Goal: Information Seeking & Learning: Learn about a topic

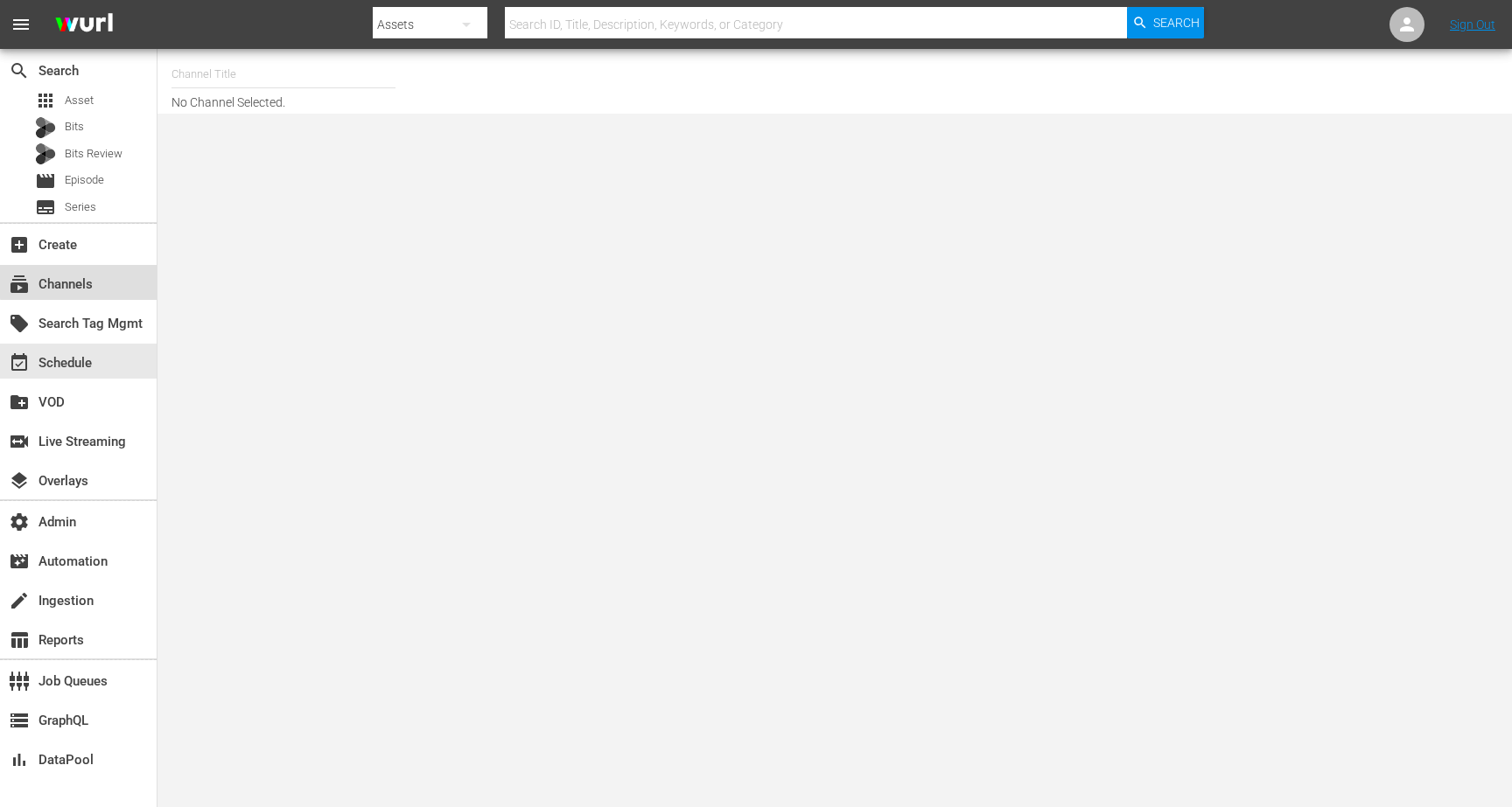
click at [91, 280] on div "subscriptions Channels" at bounding box center [49, 282] width 98 height 16
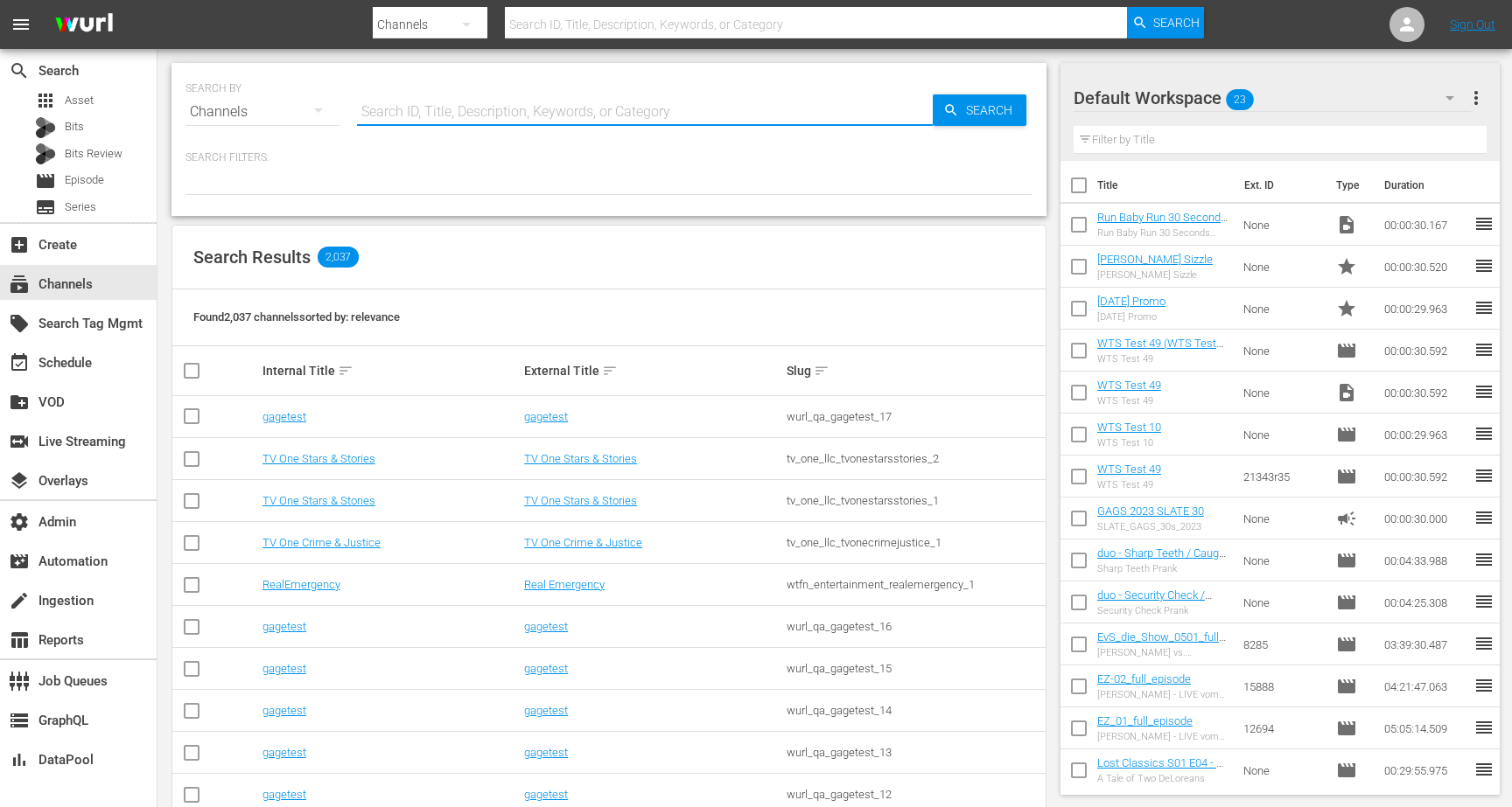
click at [431, 119] on input "text" at bounding box center [645, 112] width 576 height 42
type input "bronco"
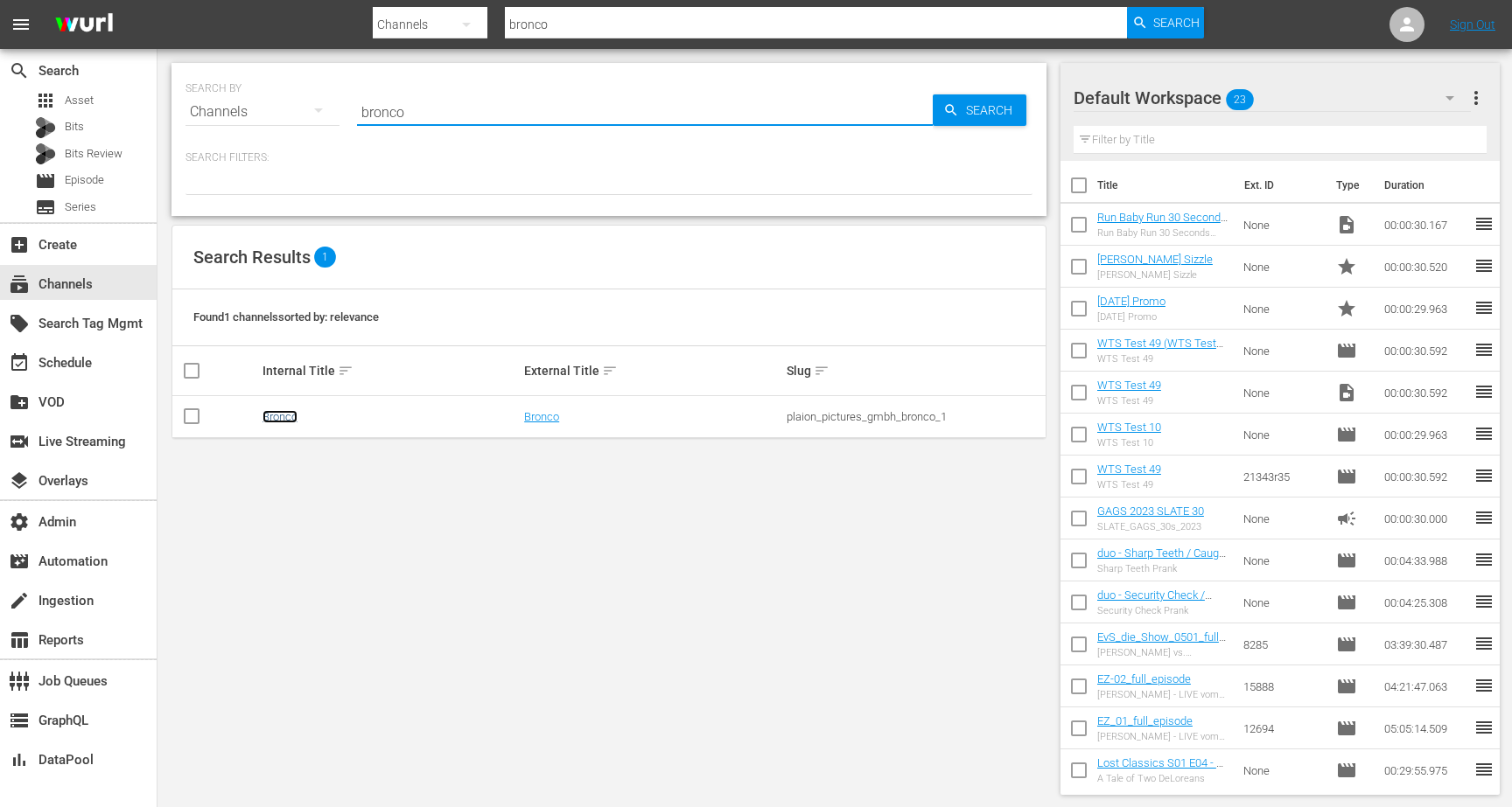
click at [298, 413] on link "Bronco" at bounding box center [280, 416] width 35 height 13
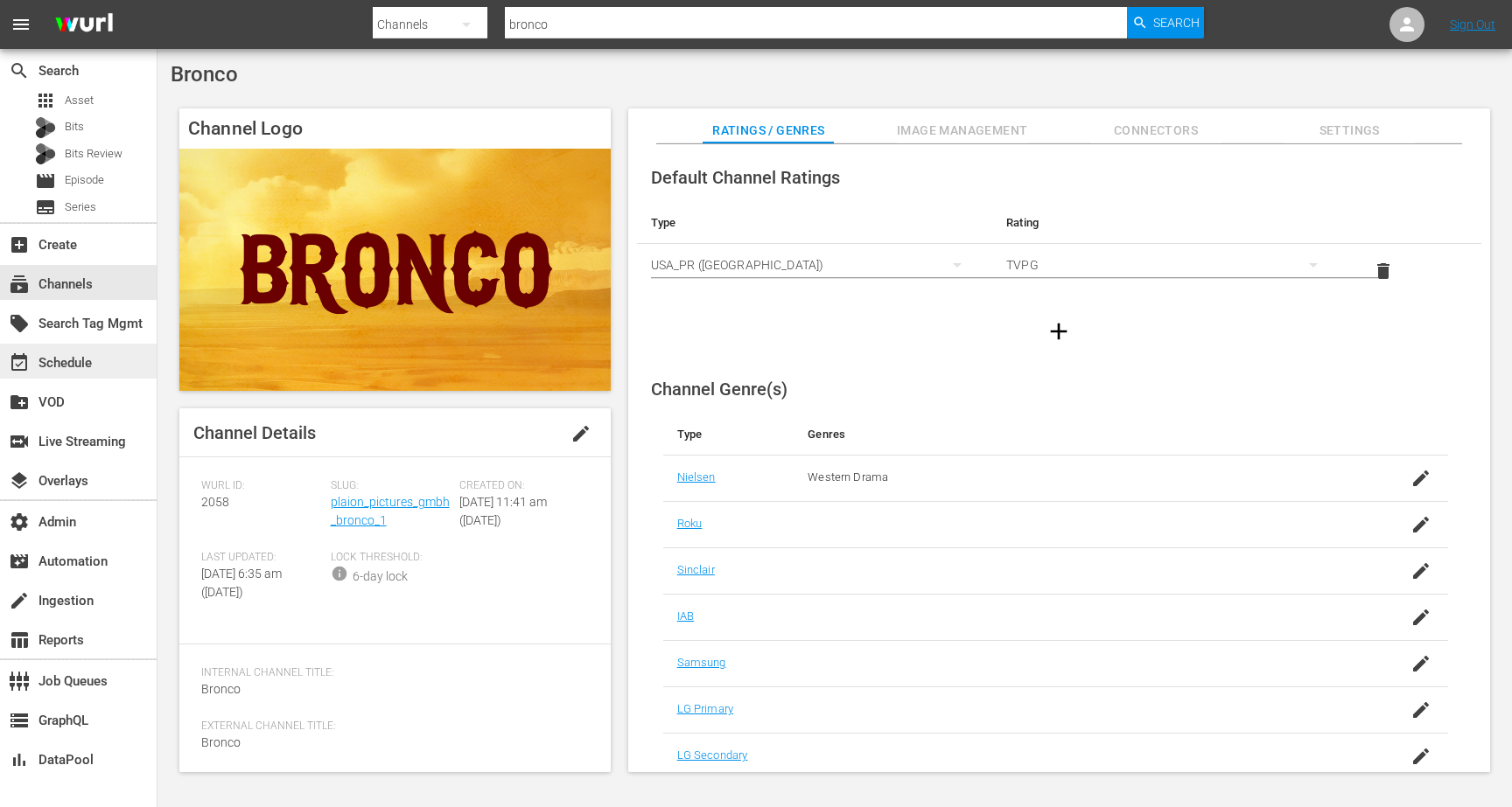
click at [49, 354] on div "event_available Schedule" at bounding box center [49, 360] width 98 height 16
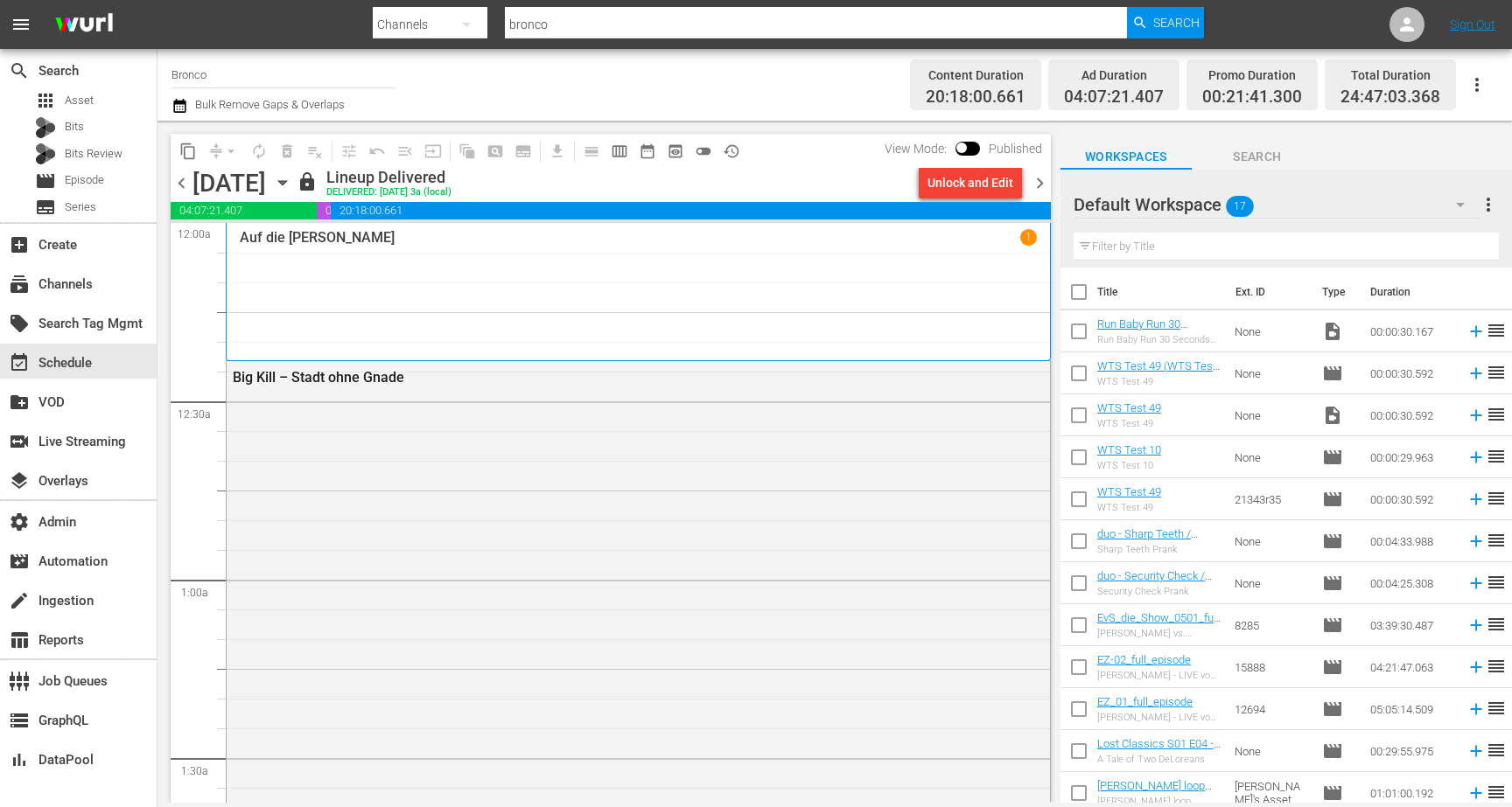
click at [1044, 186] on span "chevron_right" at bounding box center [1040, 183] width 22 height 22
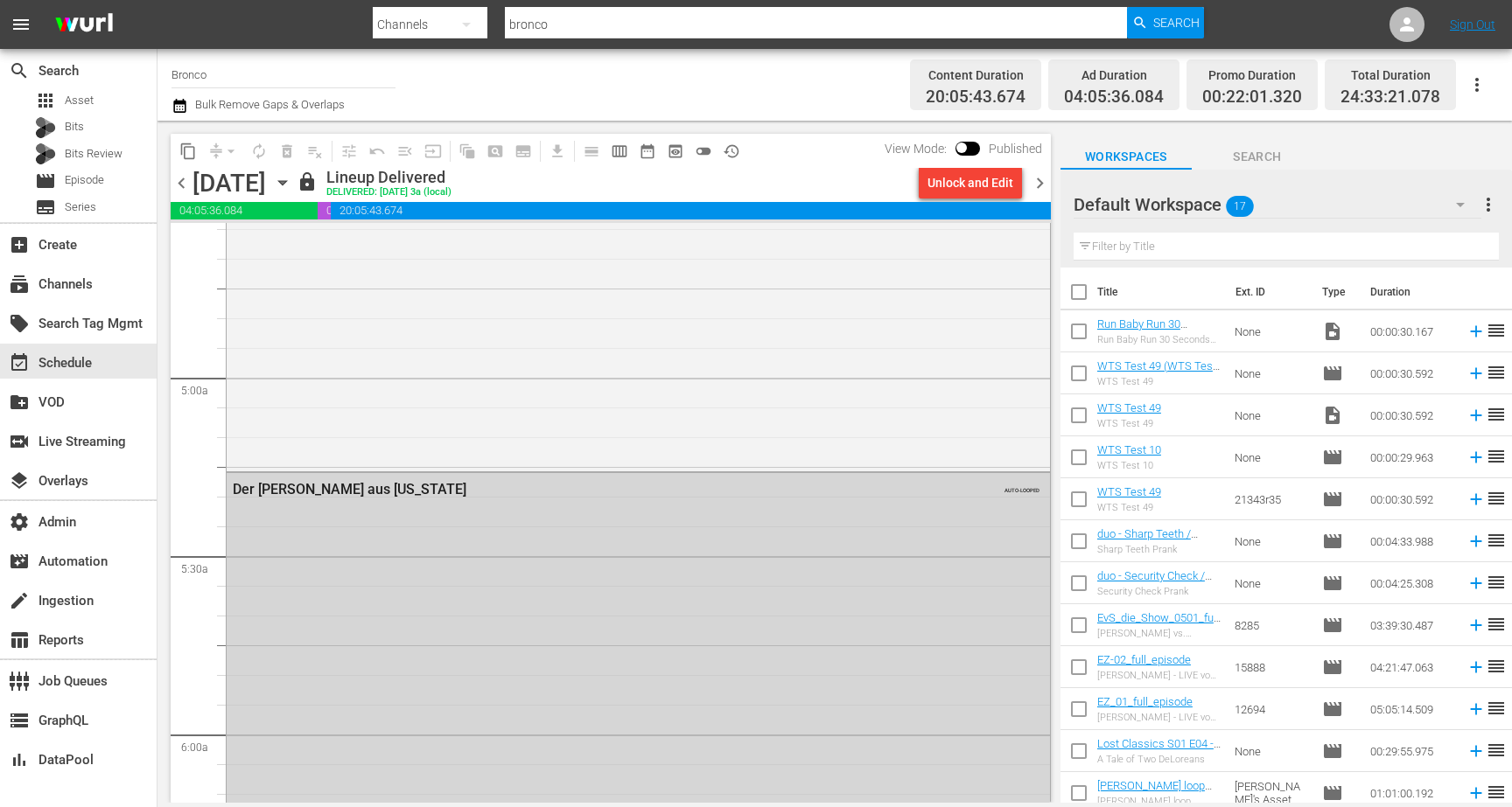
scroll to position [1657, 0]
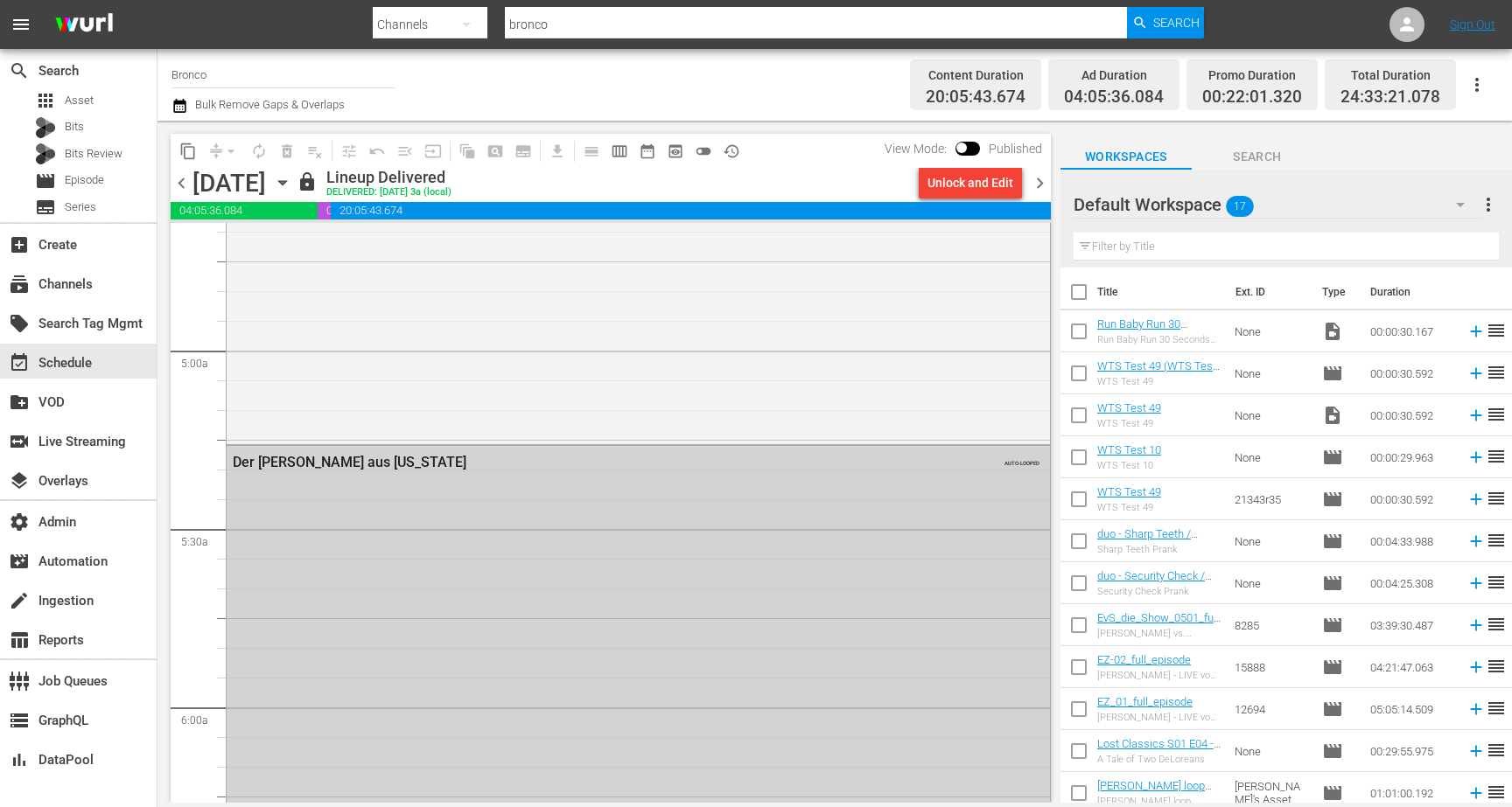
click at [806, 476] on div "Der [PERSON_NAME] aus [US_STATE] AUTO-LOOPED" at bounding box center [638, 460] width 823 height 30
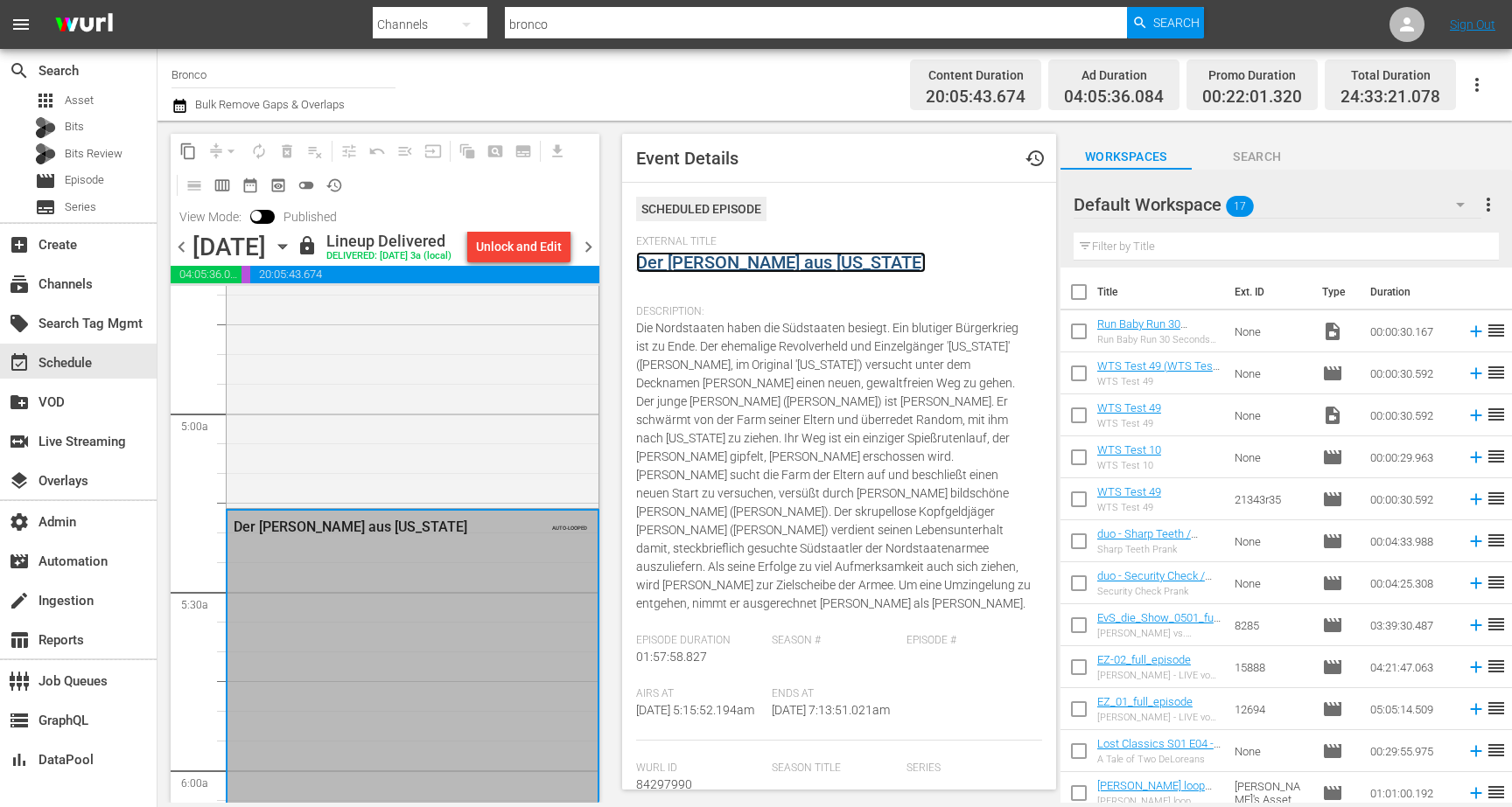
click at [806, 267] on link "Der [PERSON_NAME] aus [US_STATE]" at bounding box center [781, 261] width 290 height 21
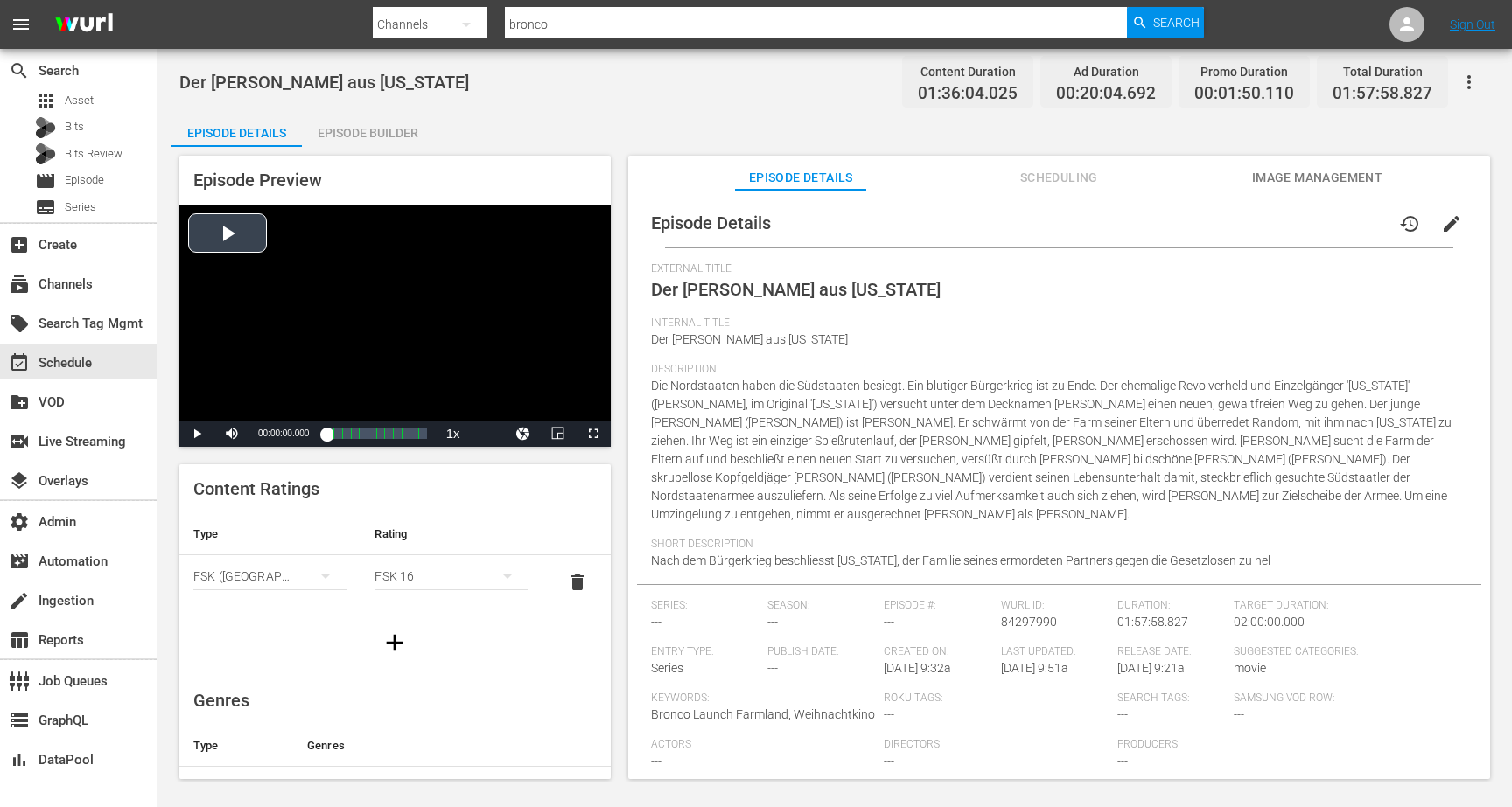
click at [253, 230] on div "Video Player" at bounding box center [395, 312] width 431 height 216
click at [232, 434] on span "Video Player" at bounding box center [232, 434] width 0 height 0
click at [594, 434] on span "Video Player" at bounding box center [594, 434] width 0 height 0
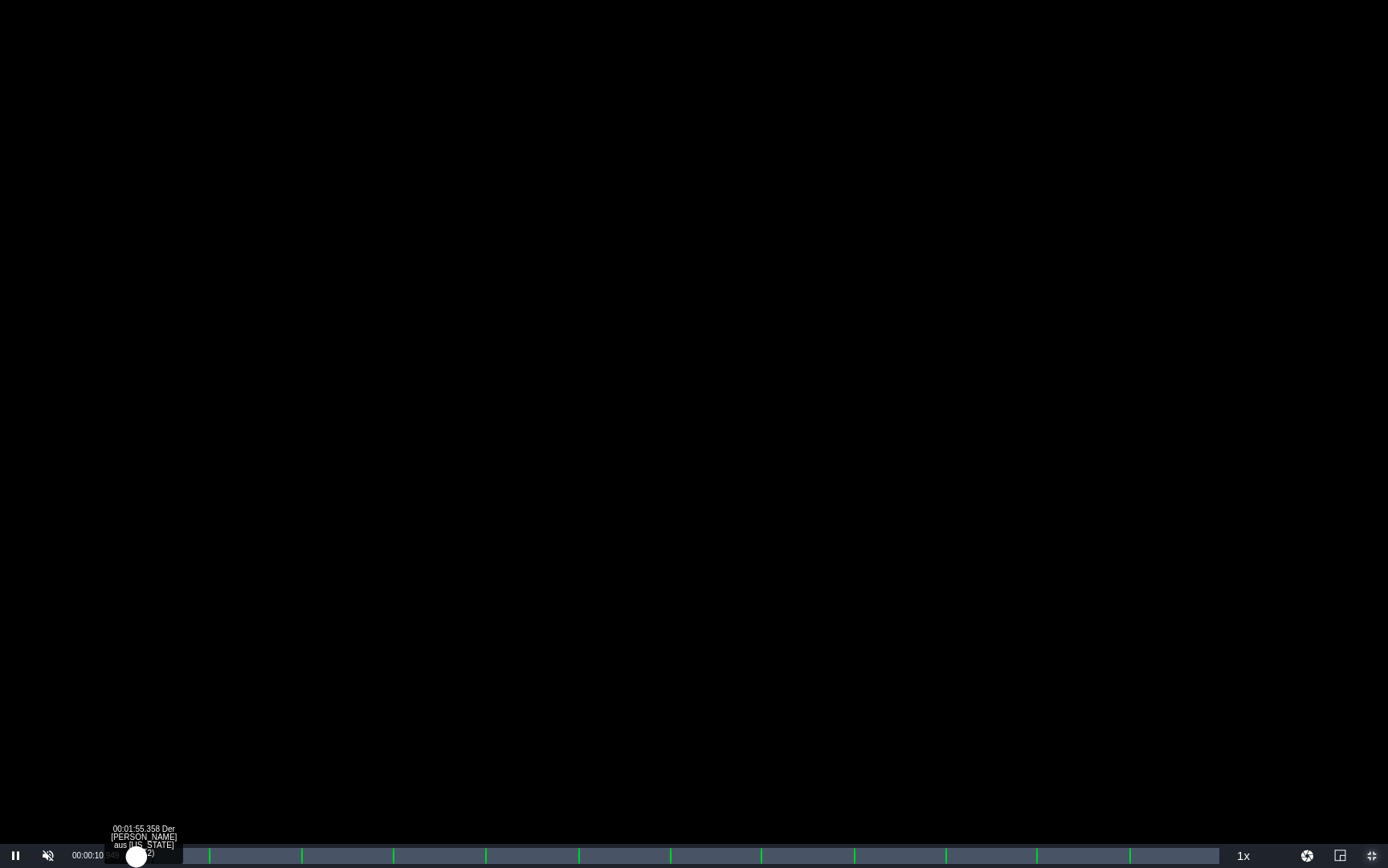
click at [154, 740] on div "Loaded : 0.21% 00:01:55.358 Der [PERSON_NAME] aus [US_STATE] (1/12) 00:00:11.053" at bounding box center [677, 855] width 1085 height 16
click at [154, 740] on div "00:02:02.637" at bounding box center [144, 855] width 19 height 16
click at [156, 740] on div "00:02:16.747" at bounding box center [145, 855] width 21 height 16
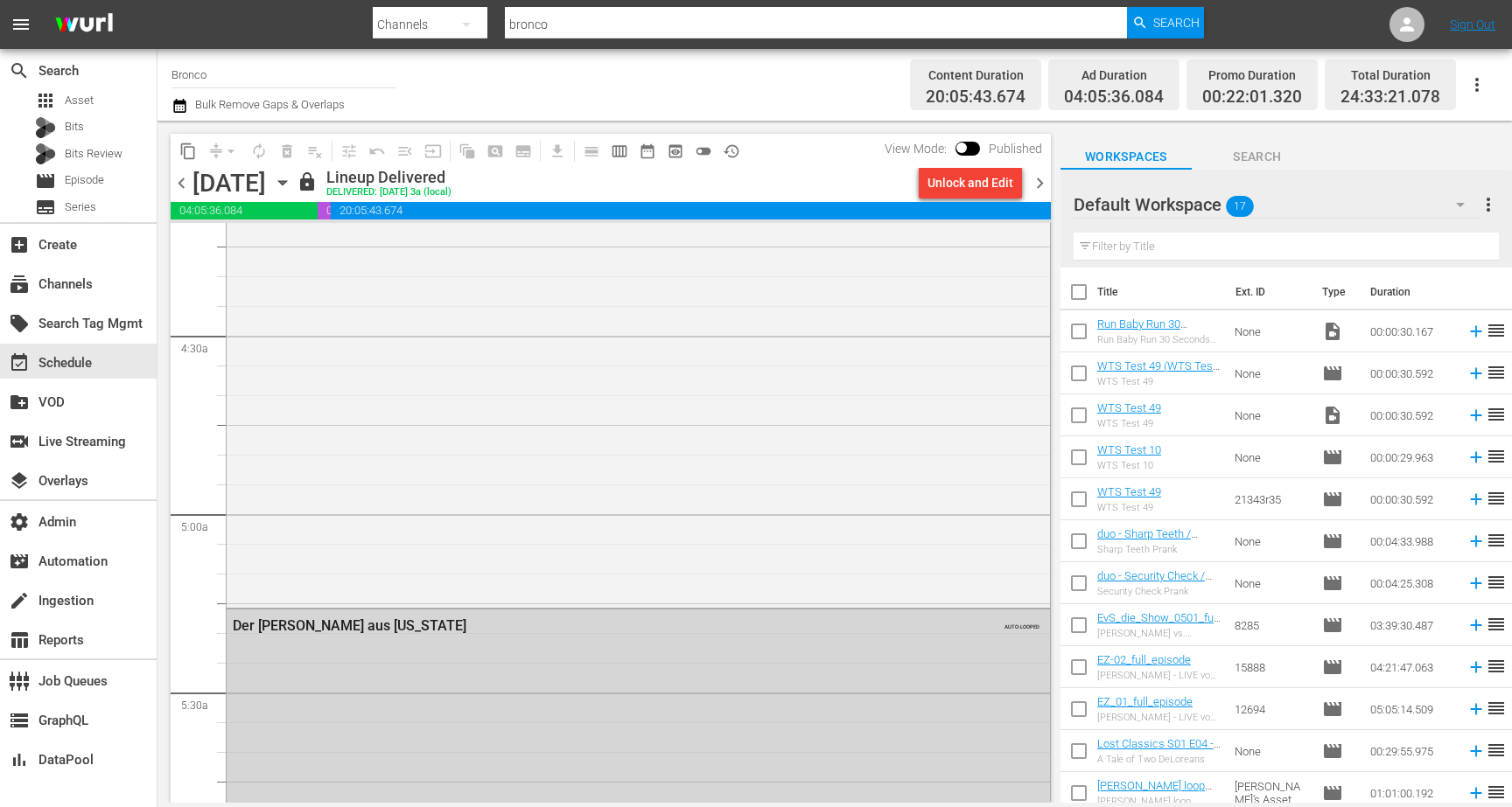
scroll to position [1500, 0]
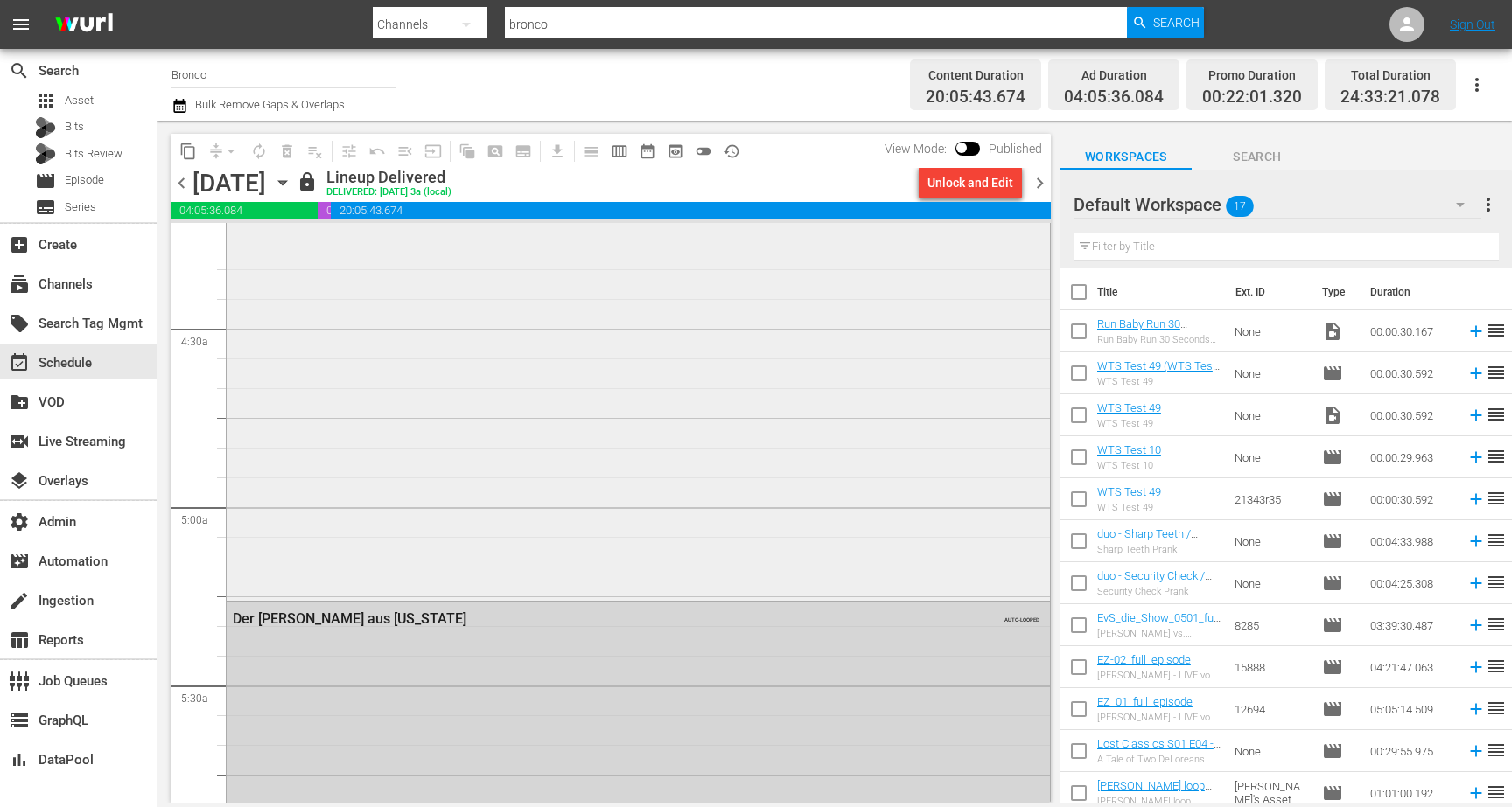
click at [405, 347] on div "Der Mann, der Rache nahm" at bounding box center [638, 220] width 823 height 754
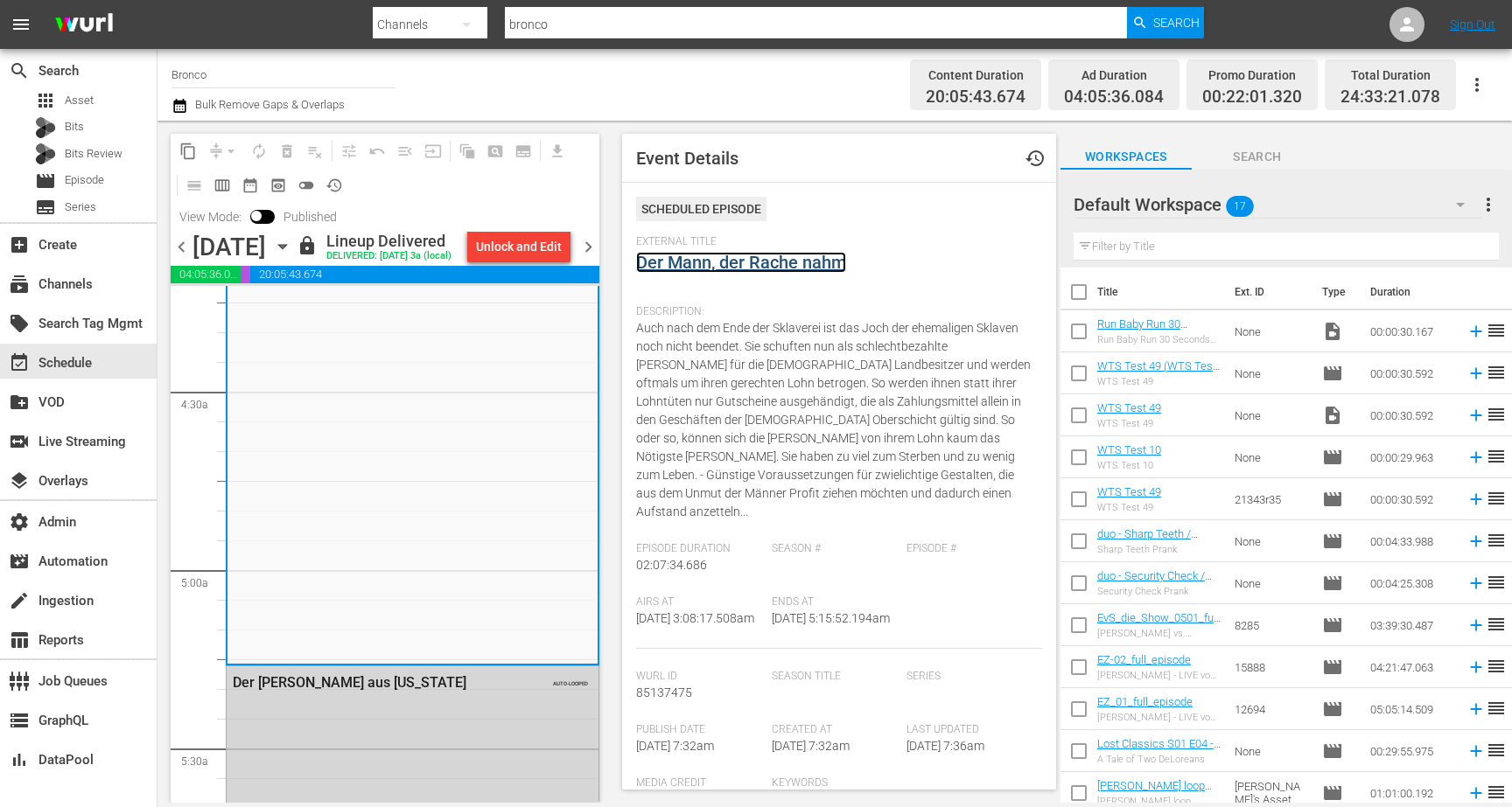
click at [751, 262] on link "Der Mann, der Rache nahm" at bounding box center [741, 261] width 210 height 21
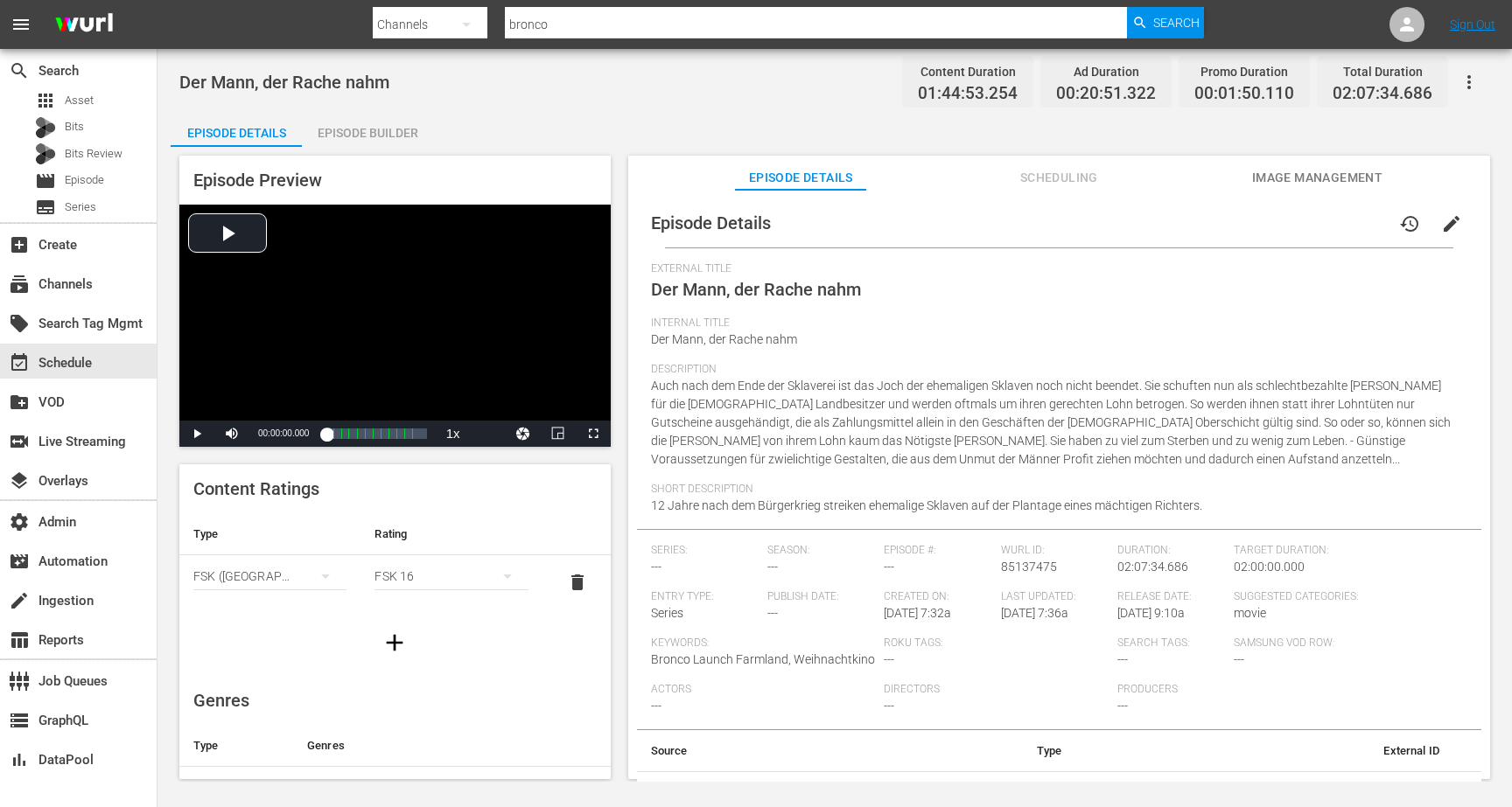
click at [327, 128] on div "Episode Builder" at bounding box center [367, 132] width 131 height 42
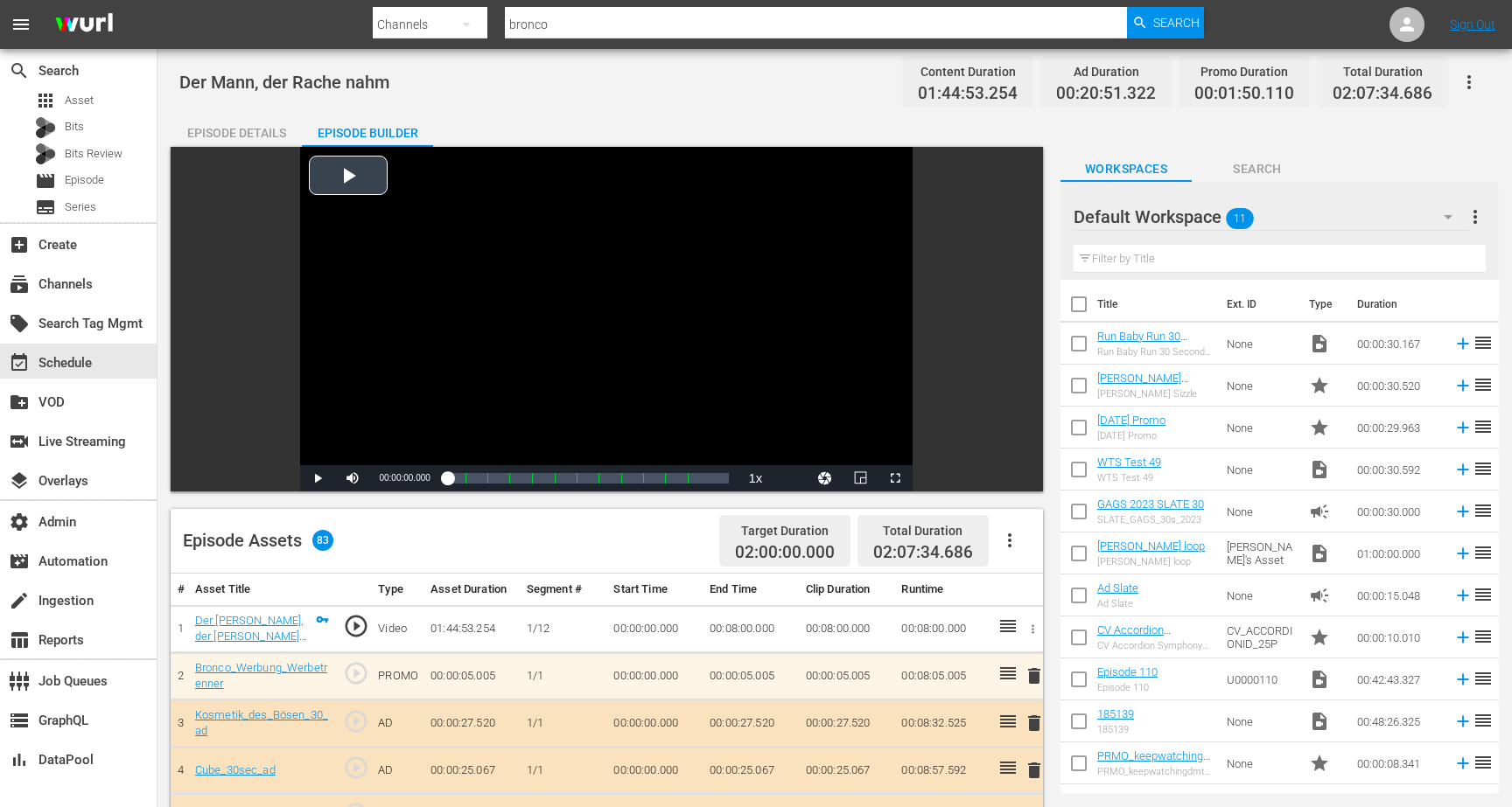
click at [360, 184] on div "Video Player" at bounding box center [606, 306] width 612 height 318
click at [385, 478] on div "34%" at bounding box center [391, 478] width 36 height 3
click at [701, 478] on div "Loaded : 0.67% 01:54:44.403 00:00:04.629" at bounding box center [589, 479] width 282 height 18
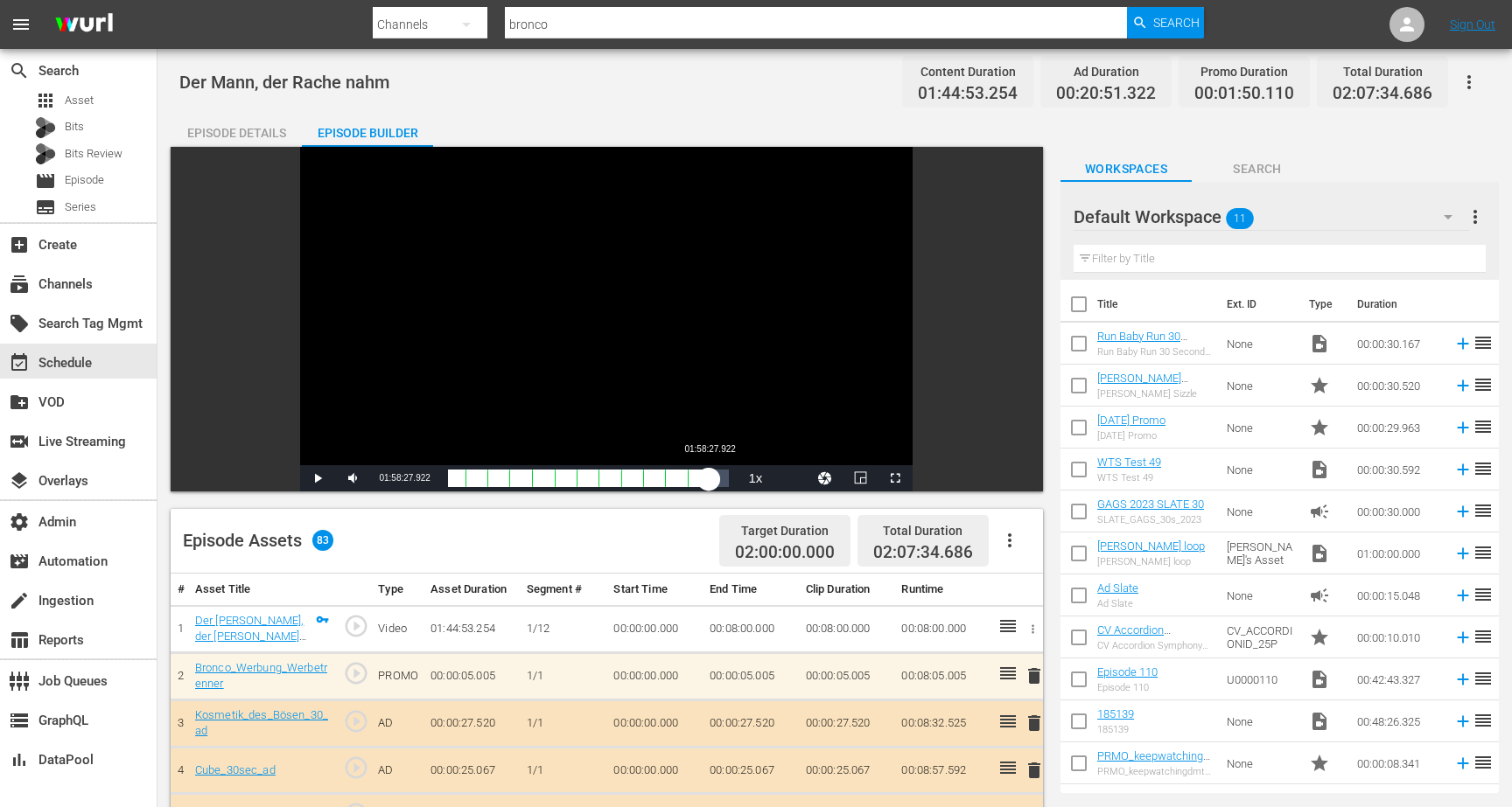
click at [708, 481] on div "01:32:09.137" at bounding box center [578, 479] width 262 height 18
click at [719, 481] on div "01:35:47.158" at bounding box center [584, 479] width 272 height 18
drag, startPoint x: 385, startPoint y: 478, endPoint x: 421, endPoint y: 472, distance: 36.5
click at [421, 472] on div "Pause Mute 100% Current Time 02:03:15.771 / Duration 01:44:53.253 Loaded : 96.5…" at bounding box center [606, 478] width 612 height 26
click at [716, 482] on div "01:40:52.049" at bounding box center [582, 479] width 268 height 18
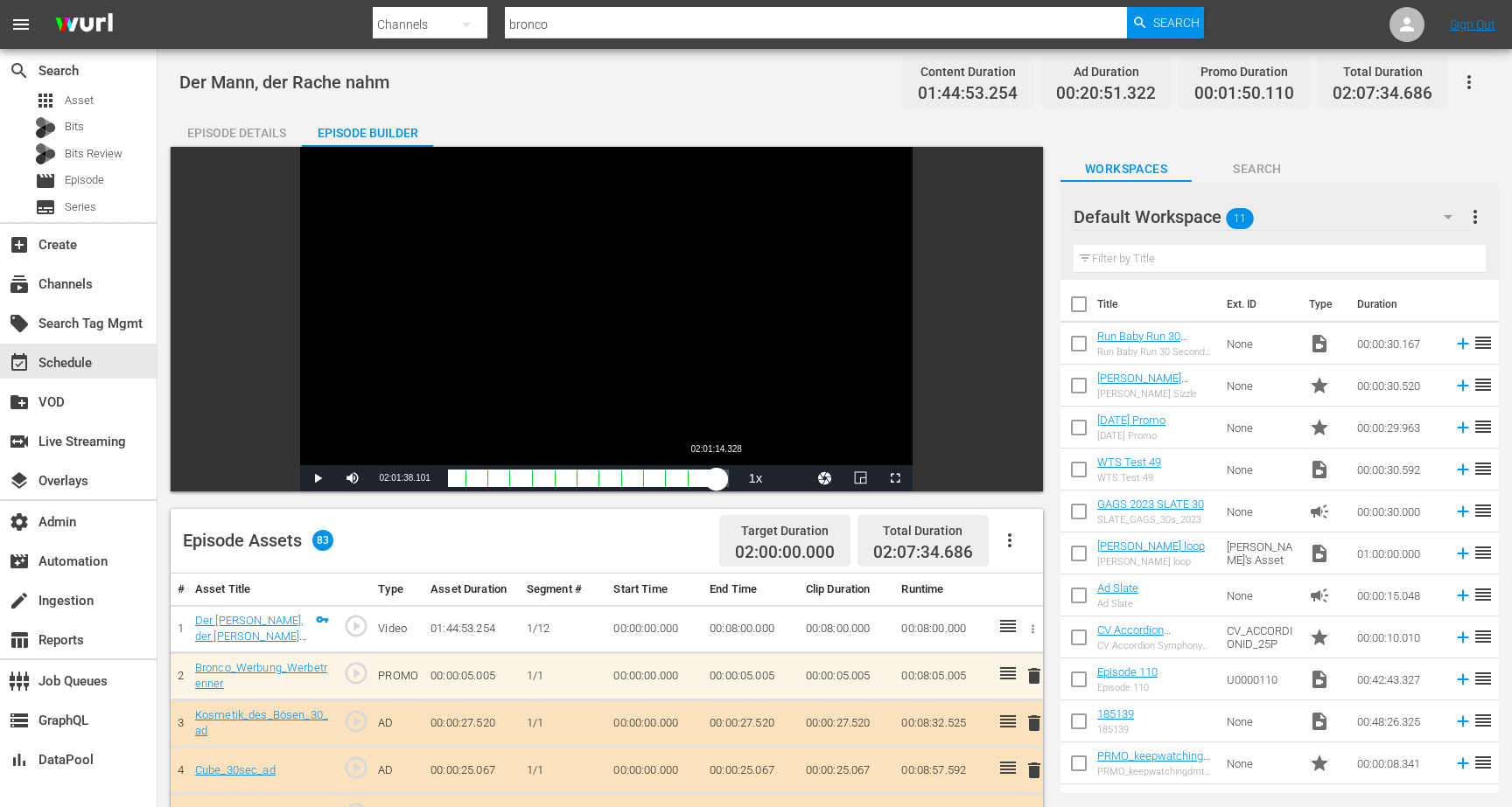
click at [716, 482] on div "01:39:01.920" at bounding box center [582, 479] width 268 height 18
click at [715, 482] on div "01:38:57.367" at bounding box center [582, 479] width 268 height 18
click at [714, 482] on div "01:38:09.520" at bounding box center [581, 479] width 267 height 18
click at [713, 482] on div "01:38:09.899" at bounding box center [581, 479] width 267 height 18
click at [711, 482] on div "01:37:45.780" at bounding box center [580, 479] width 265 height 18
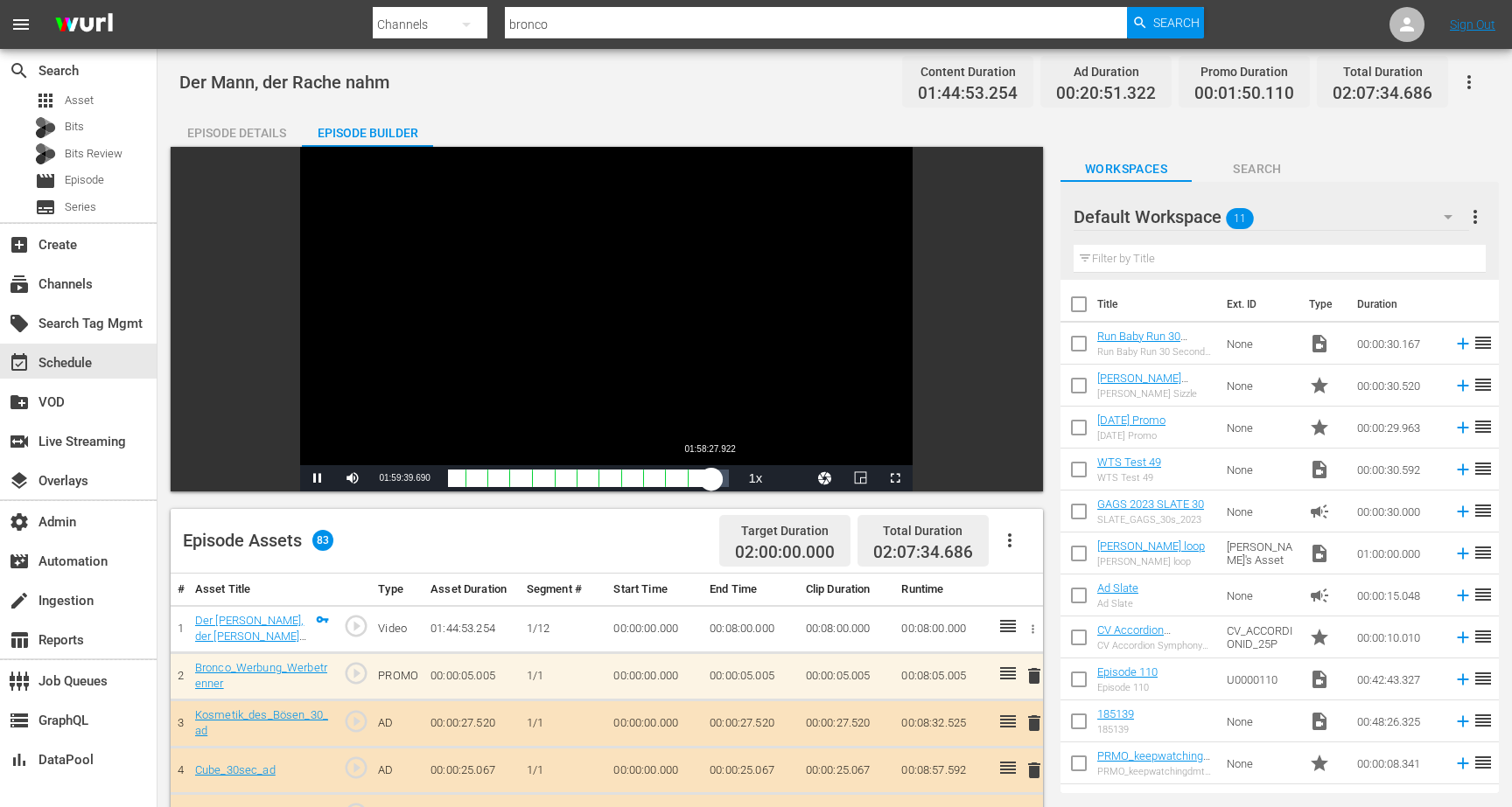
click at [708, 482] on div "01:36:58.471" at bounding box center [580, 479] width 265 height 18
click at [707, 482] on div "01:35:46.993" at bounding box center [578, 479] width 262 height 18
click at [707, 482] on div "01:34:37.928" at bounding box center [577, 479] width 259 height 18
click at [709, 482] on div "01:35:47.638" at bounding box center [578, 479] width 262 height 18
click at [708, 482] on div "01:36:35.325" at bounding box center [579, 479] width 264 height 18
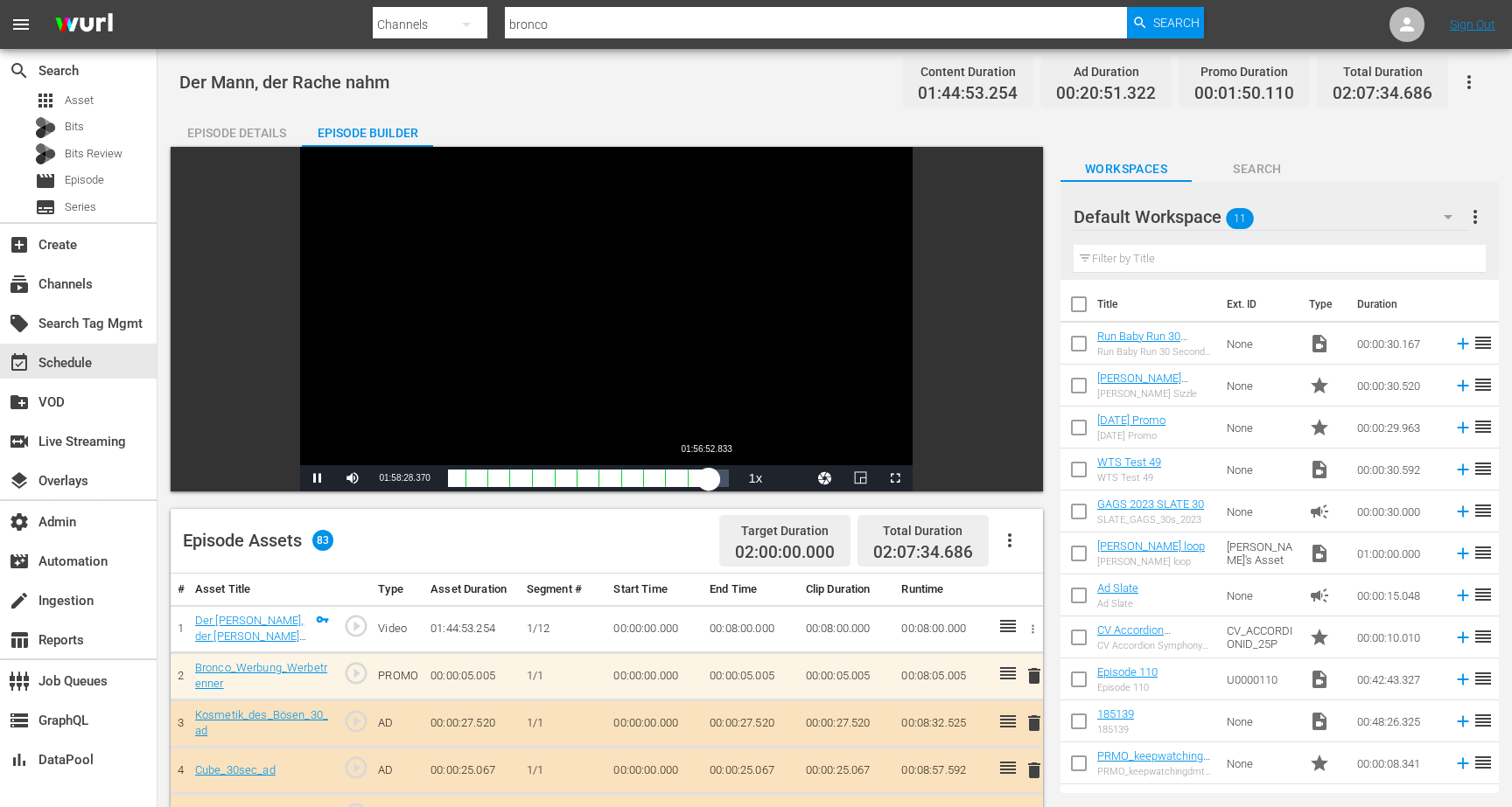
click at [706, 482] on div "01:35:47.023" at bounding box center [578, 479] width 262 height 18
click at [707, 482] on div "01:34:16.443" at bounding box center [577, 479] width 259 height 18
click at [707, 482] on div "01:34:36.634" at bounding box center [577, 479] width 259 height 18
click at [707, 478] on div "01:35:31.552" at bounding box center [577, 479] width 260 height 18
click at [398, 479] on div "Volume Level" at bounding box center [386, 478] width 25 height 3
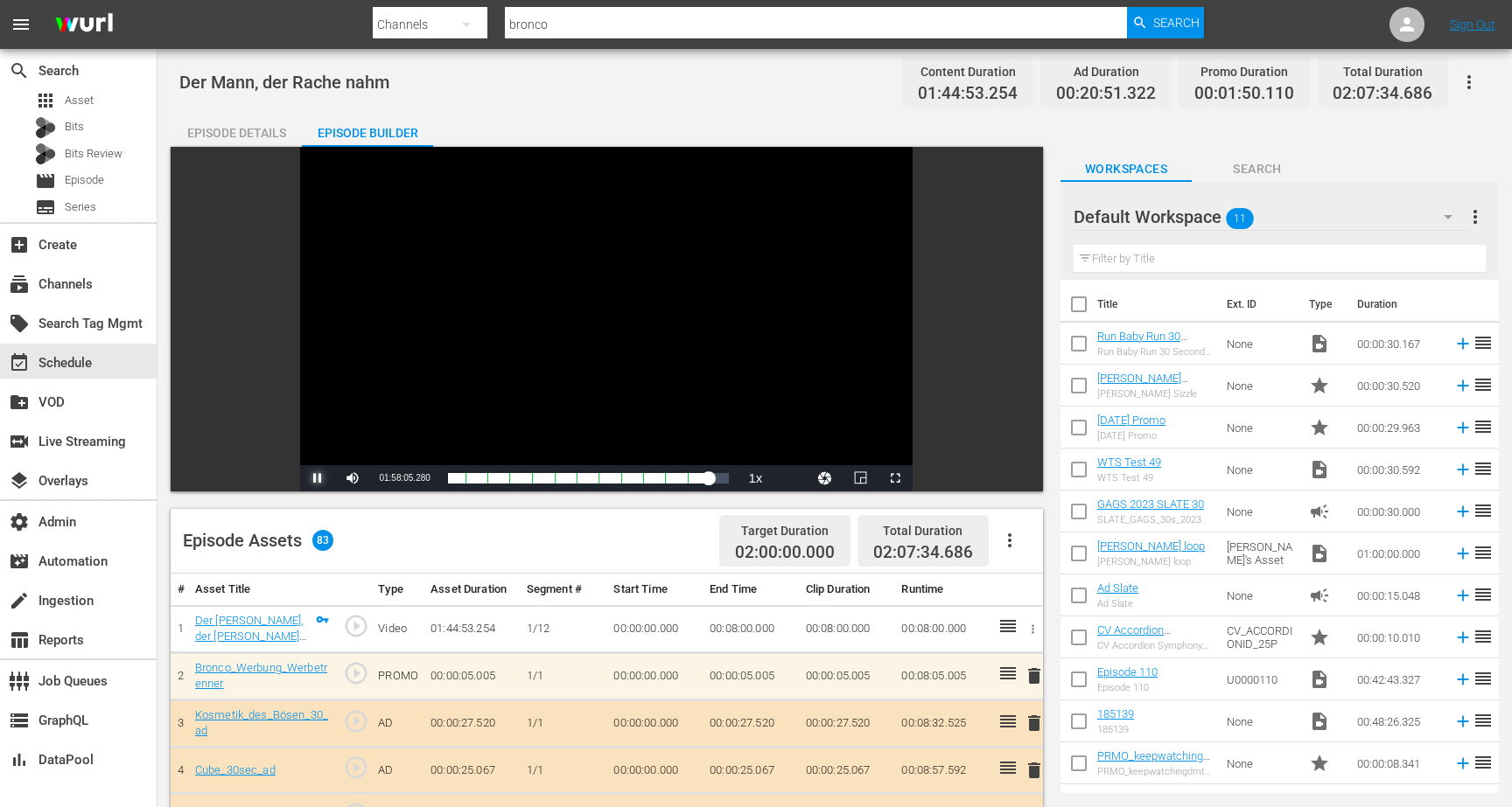
click at [317, 479] on span "Video Player" at bounding box center [317, 479] width 0 height 0
click at [338, 83] on span "Der Mann, der Rache nahm" at bounding box center [284, 81] width 210 height 21
copy span "Der Mann, der Rache nahm"
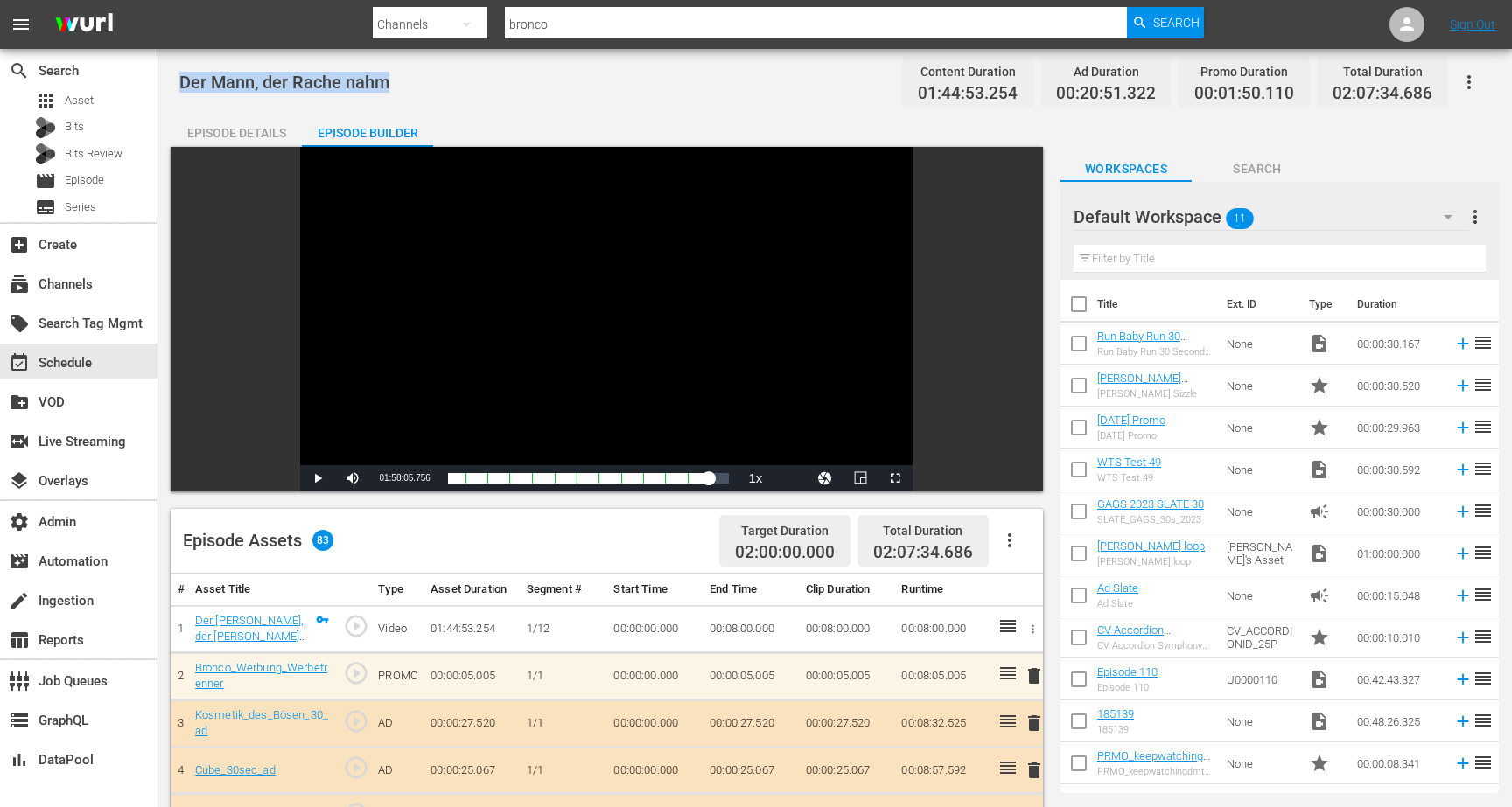
click at [263, 129] on div "Episode Details" at bounding box center [236, 132] width 131 height 42
